Goal: Transaction & Acquisition: Book appointment/travel/reservation

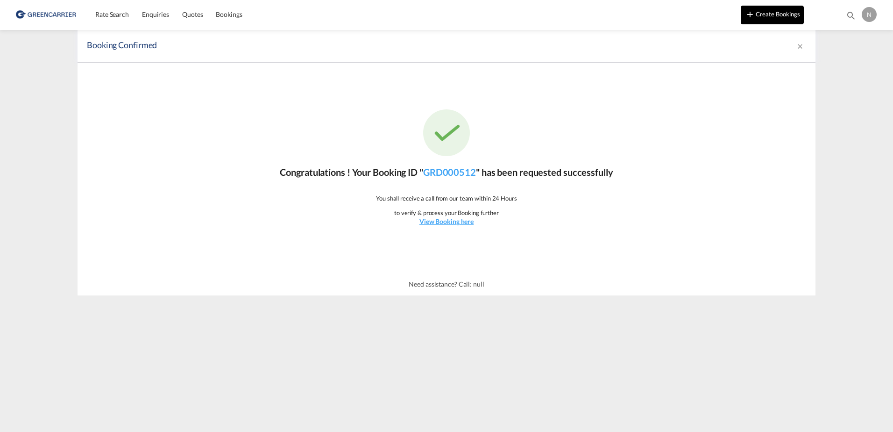
click at [761, 19] on button "Create Bookings" at bounding box center [772, 15] width 63 height 19
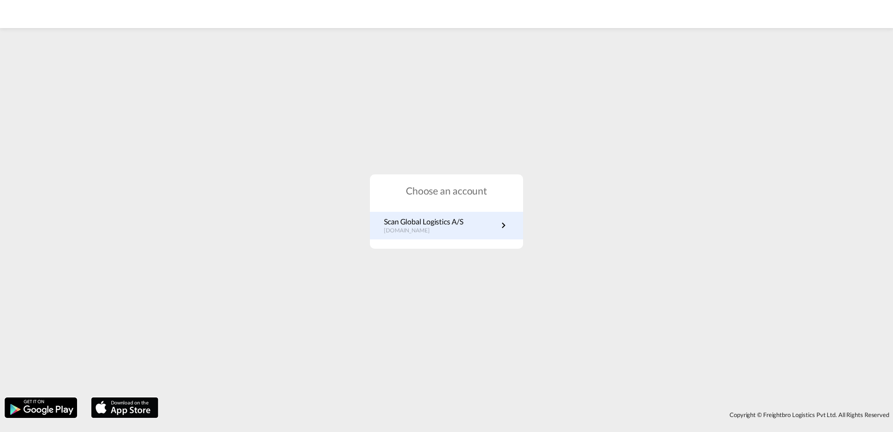
drag, startPoint x: 0, startPoint y: 0, endPoint x: 420, endPoint y: 223, distance: 475.7
click at [420, 223] on p "Scan Global Logistics A/S" at bounding box center [423, 221] width 79 height 10
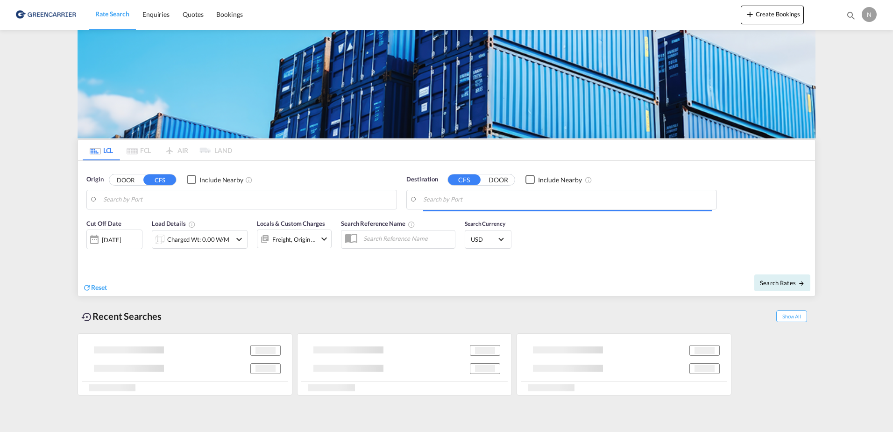
type input "DK-2880, Bagsværd, [GEOGRAPHIC_DATA], [GEOGRAPHIC_DATA]"
type input "Callao, PECLL"
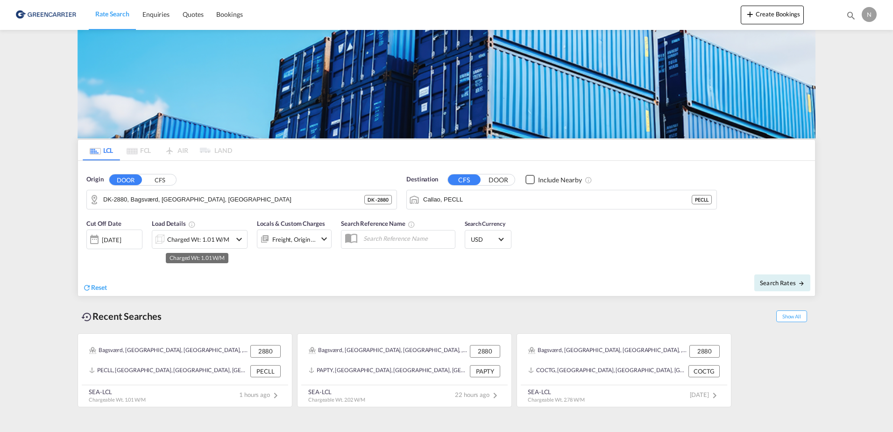
click at [196, 240] on div "Charged Wt: 1.01 W/M" at bounding box center [198, 239] width 62 height 13
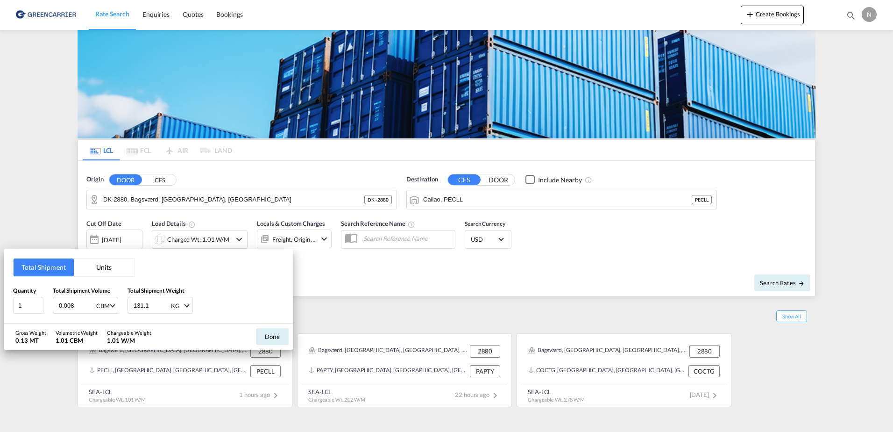
click at [92, 305] on input "0.008" at bounding box center [76, 305] width 37 height 16
type input "0.062"
click at [235, 304] on div "Quantity 1 Total Shipment Volume 0.062 CBM CBM CFT Total Shipment Weight 131.1 …" at bounding box center [148, 300] width 271 height 28
click at [157, 306] on input "131.1" at bounding box center [151, 305] width 37 height 16
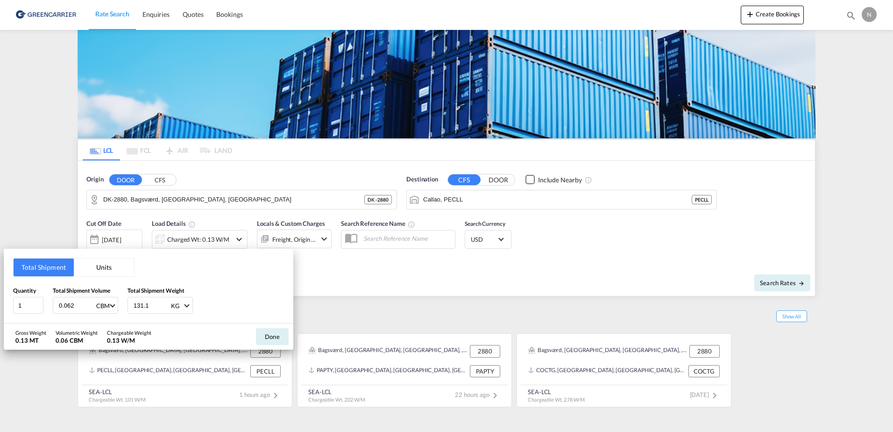
drag, startPoint x: 157, startPoint y: 306, endPoint x: 52, endPoint y: 309, distance: 105.1
click at [52, 309] on div "Quantity 1 Total Shipment Volume 0.062 CBM CBM CFT Total Shipment Weight 131.1 …" at bounding box center [148, 300] width 271 height 28
type input "54.200"
click at [260, 299] on div "Quantity 1 Total Shipment Volume 0.062 CBM CBM CFT Total Shipment Weight 54.200…" at bounding box center [148, 300] width 271 height 28
click at [269, 334] on button "Done" at bounding box center [272, 336] width 33 height 17
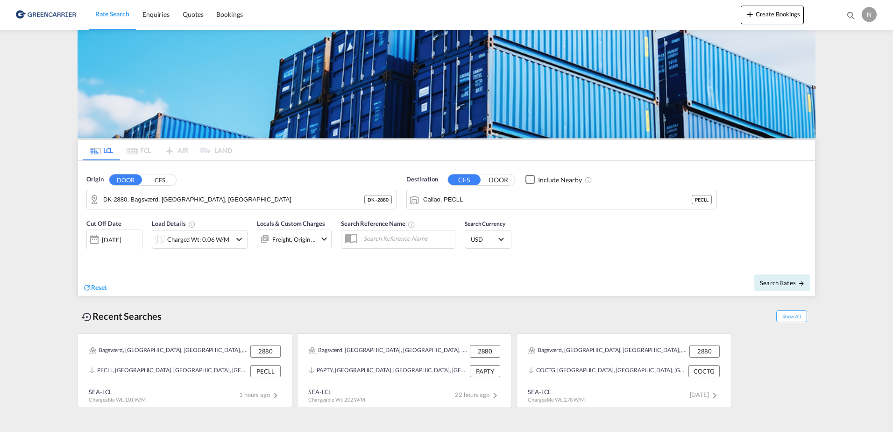
click at [287, 237] on div "Freight, Origin +1" at bounding box center [294, 239] width 44 height 13
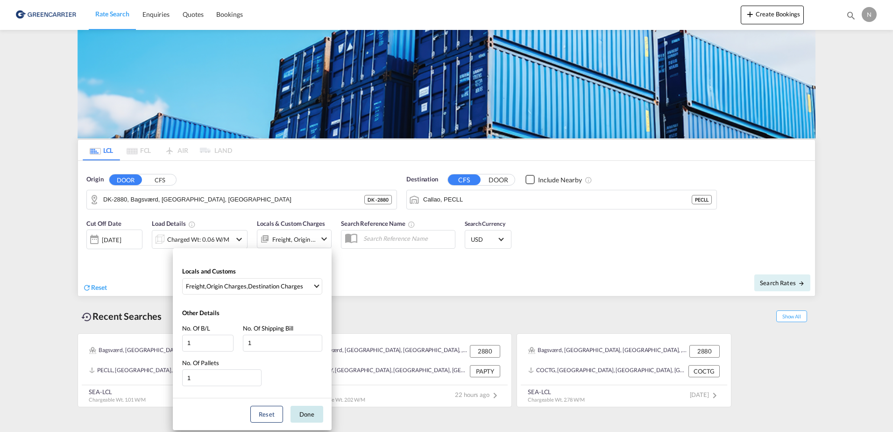
click at [309, 417] on button "Done" at bounding box center [306, 413] width 33 height 17
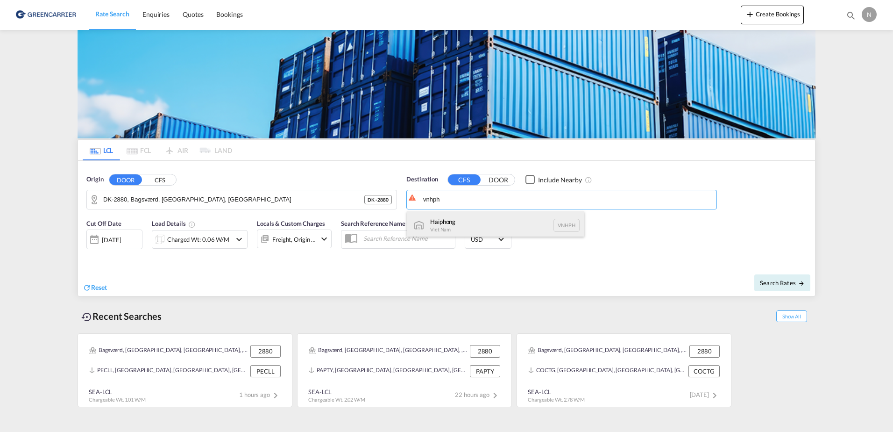
click at [482, 222] on div "Haiphong Viet Nam VNHPH" at bounding box center [495, 225] width 177 height 28
type input "Haiphong, VNHPH"
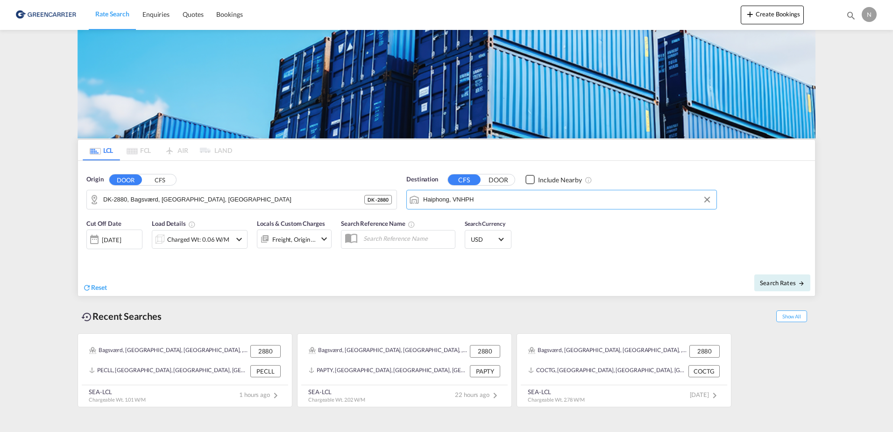
click at [630, 254] on div "Cut Off Date 23 Sep 2025 23/09/2025 Load Details Charged Wt: 0.06 W/M Locals & …" at bounding box center [446, 239] width 737 height 50
click at [780, 279] on span "Search Rates" at bounding box center [782, 282] width 45 height 7
type input "2880 to VNHPH / 23 Sep 2025"
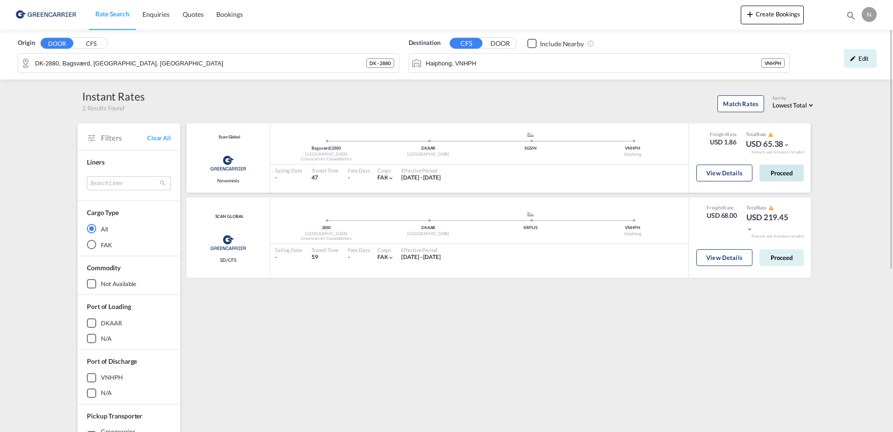
click at [777, 168] on button "Proceed" at bounding box center [781, 172] width 44 height 17
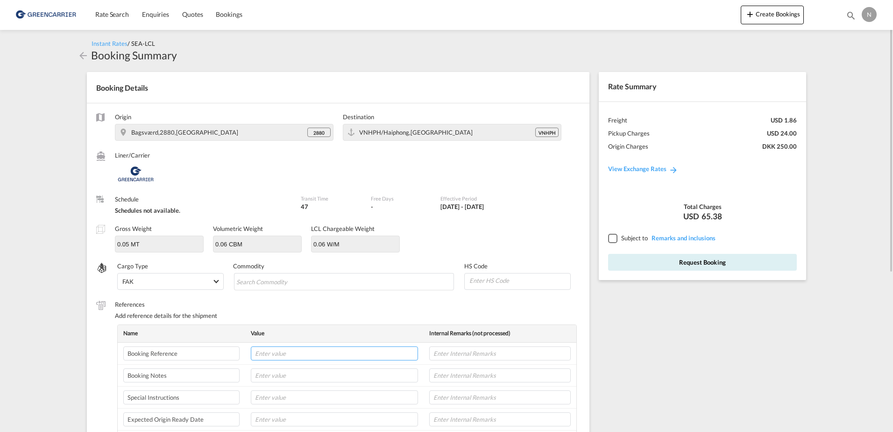
click at [306, 354] on input "text" at bounding box center [334, 353] width 167 height 14
click at [283, 346] on input "text" at bounding box center [334, 353] width 167 height 14
paste input "CPH32106843"
type input "CPH32106843"
click at [274, 279] on input "Search Commodity" at bounding box center [278, 281] width 85 height 15
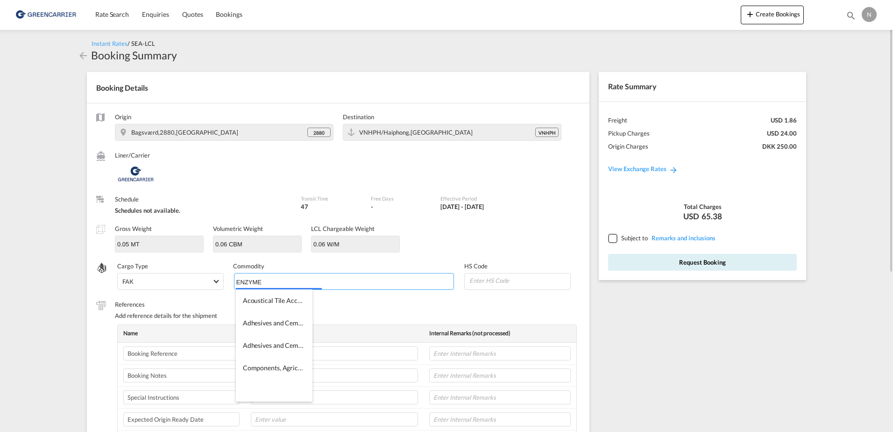
type input "ENZYMES"
type input "350790"
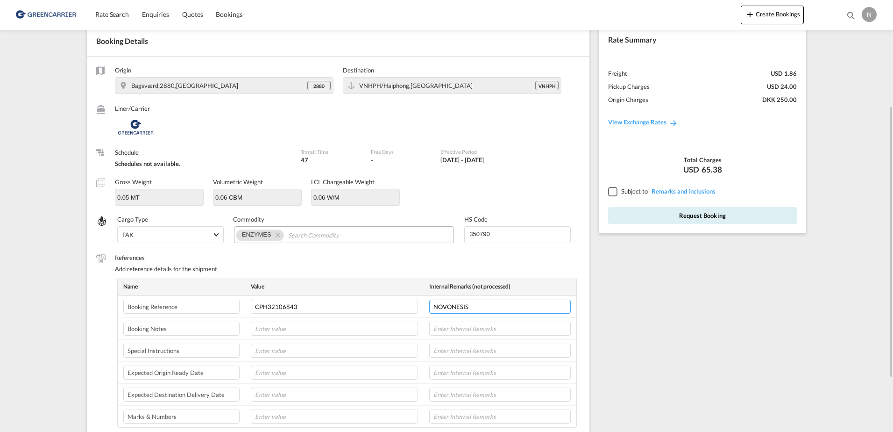
scroll to position [93, 0]
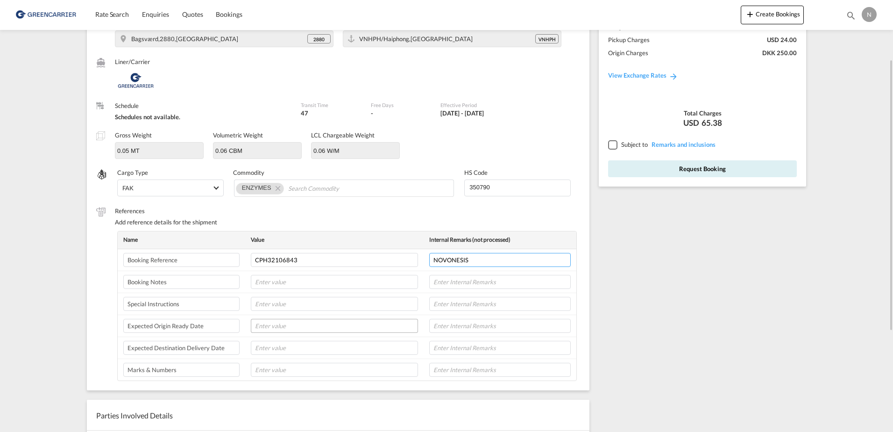
type input "NOVONESIS"
click at [263, 326] on input "text" at bounding box center [334, 325] width 167 height 14
type input "25-09-25"
type input "8L"
click at [612, 149] on div at bounding box center [612, 144] width 8 height 8
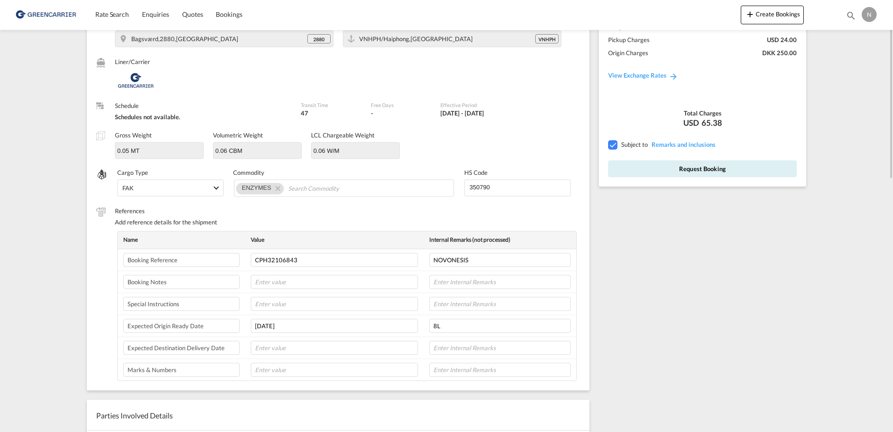
scroll to position [0, 0]
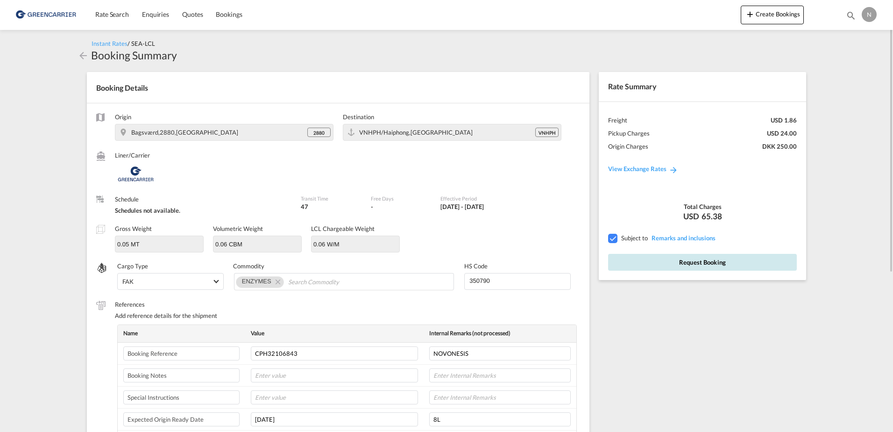
click at [729, 263] on button "Request Booking" at bounding box center [702, 262] width 189 height 17
